Goal: Transaction & Acquisition: Book appointment/travel/reservation

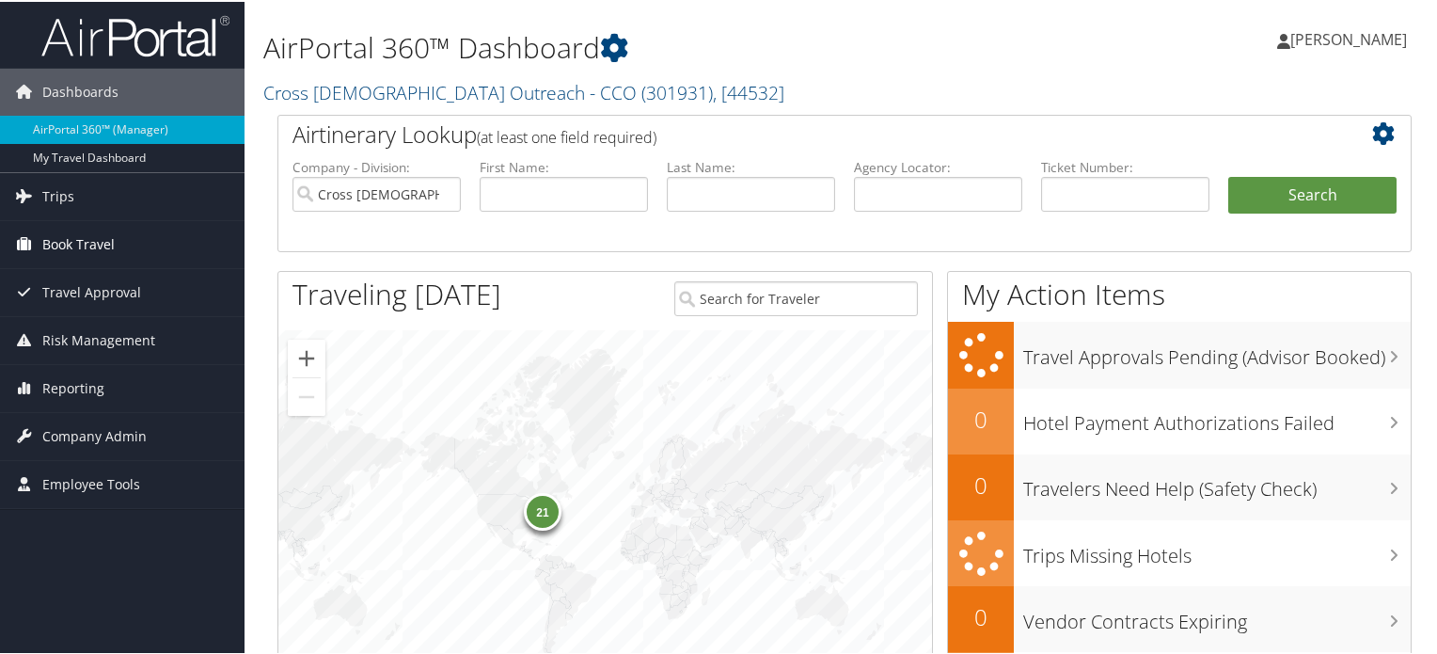
click at [60, 235] on span "Book Travel" at bounding box center [78, 242] width 72 height 47
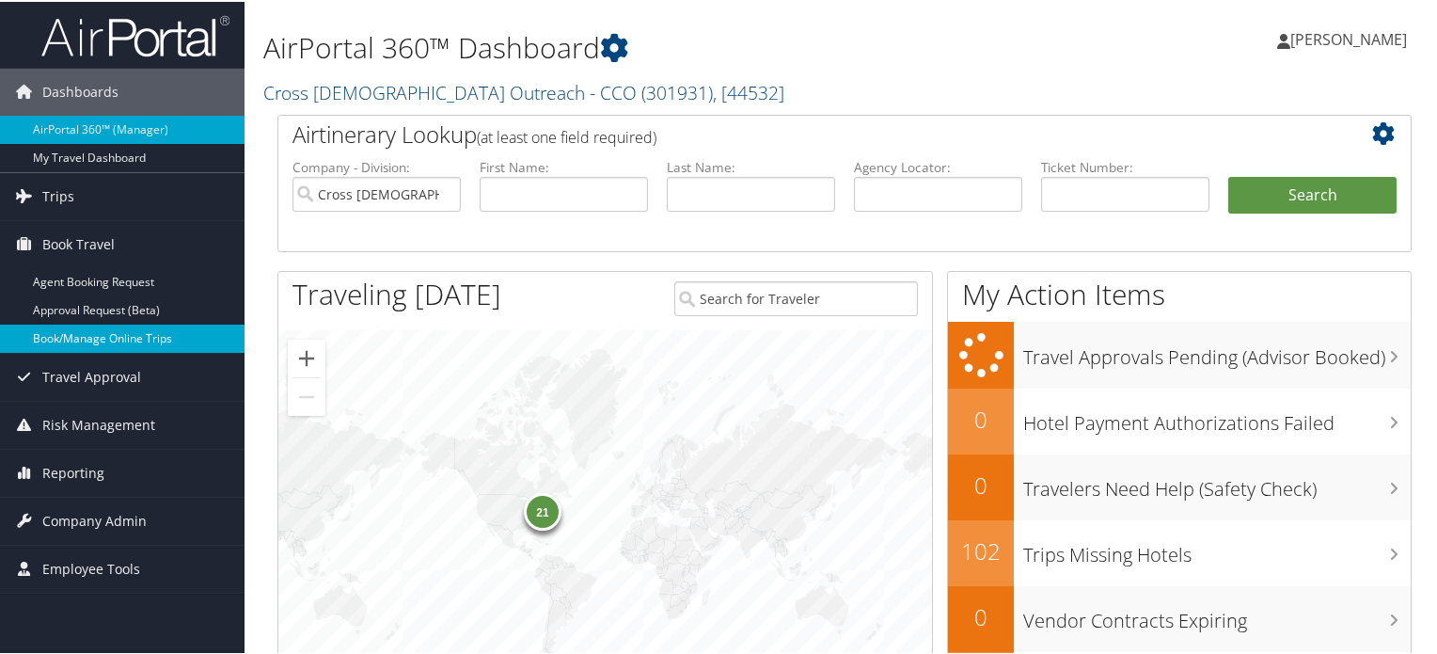
click at [118, 334] on link "Book/Manage Online Trips" at bounding box center [122, 337] width 245 height 28
